Goal: Transaction & Acquisition: Purchase product/service

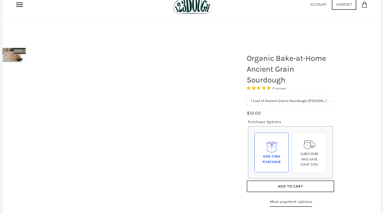
scroll to position [29, 0]
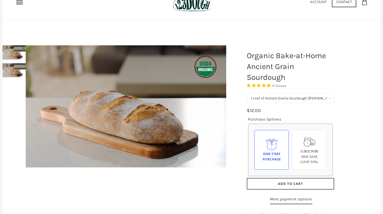
click at [331, 97] on select "1 Loaf of Ancient Grains Sourdough (Baker's Choice) Get 6 Loaves Every Month (F…" at bounding box center [290, 98] width 87 height 10
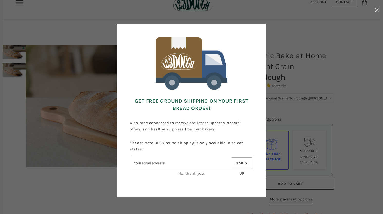
scroll to position [0, 0]
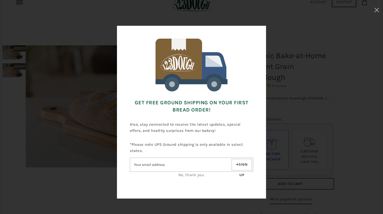
click at [191, 175] on link "No, thank you." at bounding box center [192, 174] width 26 height 5
click at [323, 161] on div "Get FREE Ground Shipping on Your First Bread Order! Also, stay connected to rec…" at bounding box center [192, 113] width 332 height 174
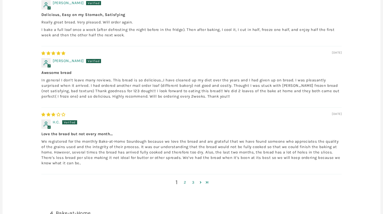
scroll to position [746, 0]
click at [193, 173] on div "1 2 3" at bounding box center [191, 181] width 300 height 16
click at [201, 179] on link "Page 2" at bounding box center [201, 182] width 7 height 6
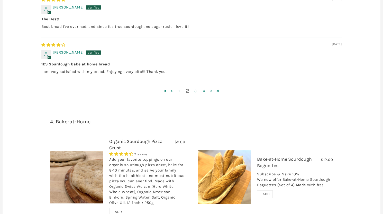
scroll to position [847, 0]
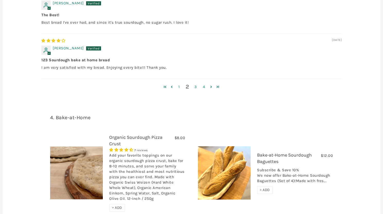
click at [273, 152] on link "Bake-at-Home Sourdough Baguettes" at bounding box center [284, 158] width 55 height 12
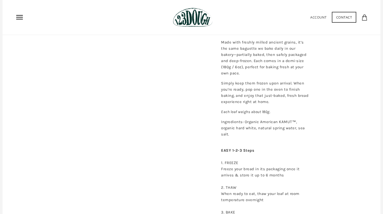
scroll to position [200, 0]
click at [360, 137] on div "Bake-at-Home Sourdough Baguettes No reviews Set of 4 Set of 4 - $12.00 $12.00 P…" at bounding box center [290, 88] width 154 height 455
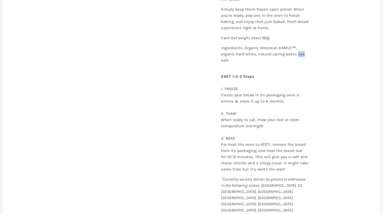
scroll to position [272, 0]
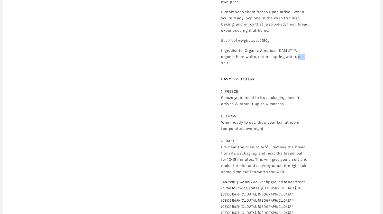
click at [360, 137] on div "Bake-at-Home Sourdough Baguettes No reviews Set of 4 Set of 4 - $12.00 $12.00 P…" at bounding box center [290, 16] width 154 height 455
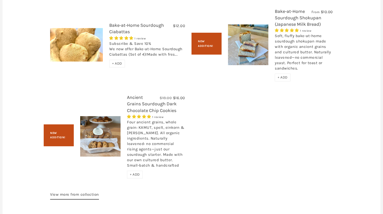
scroll to position [706, 0]
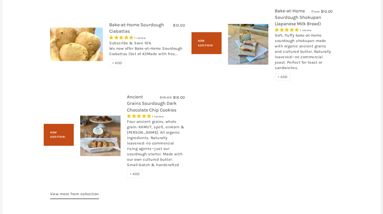
click at [151, 94] on link "Ancient Grains Sourdough Dark Chocolate Chip Cookies" at bounding box center [152, 103] width 50 height 19
